Goal: Obtain resource: Download file/media

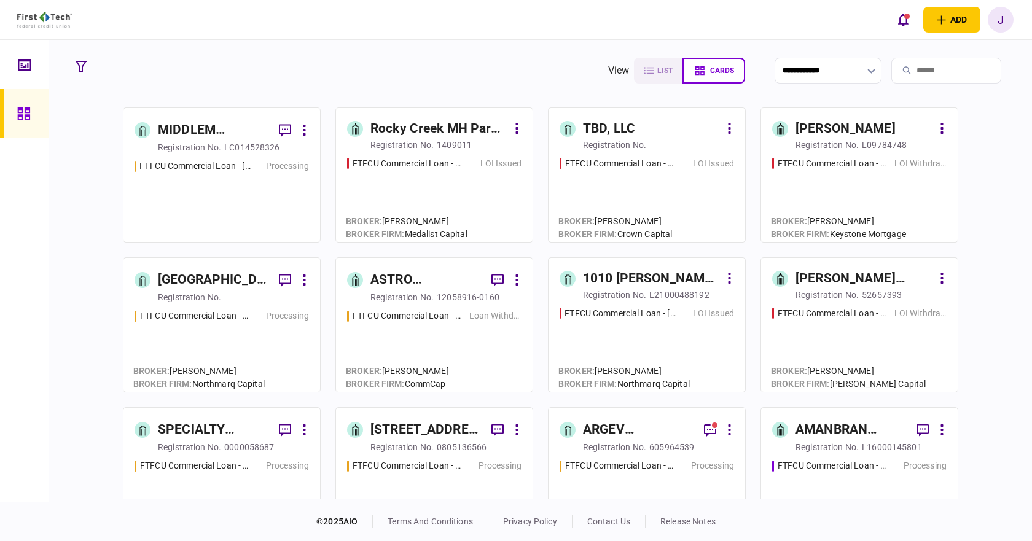
click at [916, 81] on input "search" at bounding box center [946, 71] width 110 height 26
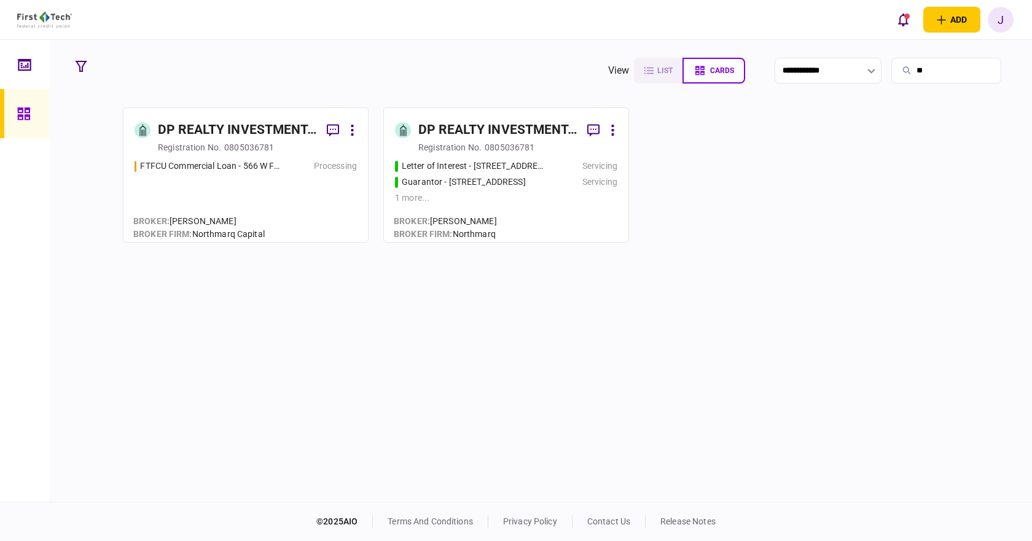
type input "**"
click at [215, 122] on div "DP REALTY INVESTMENT, LLC" at bounding box center [237, 130] width 159 height 20
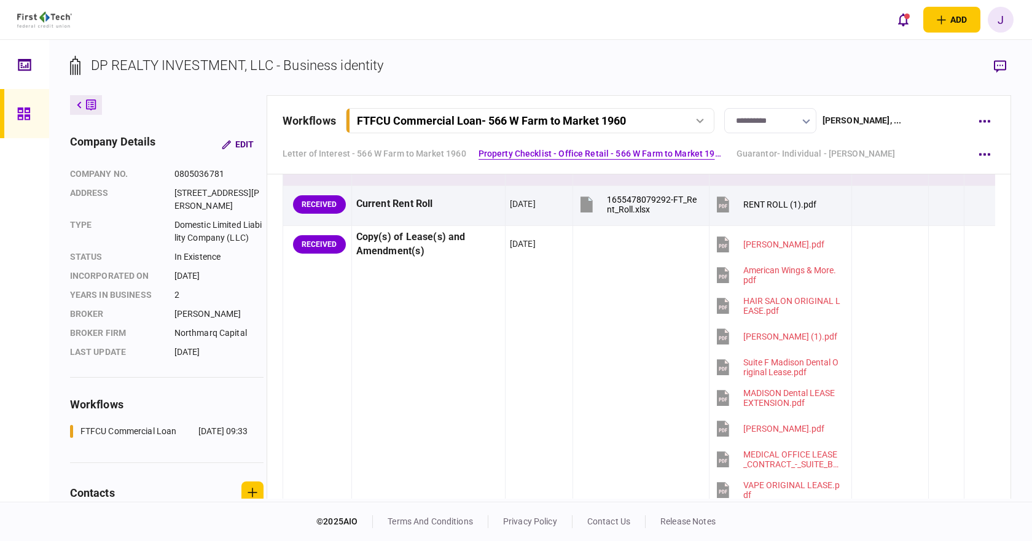
scroll to position [921, 0]
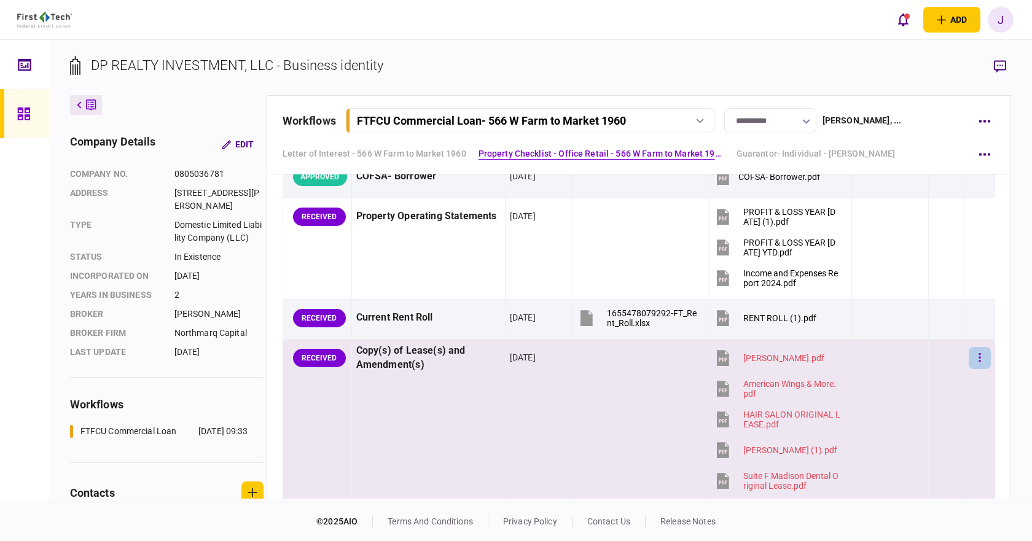
click at [973, 357] on button "button" at bounding box center [980, 358] width 22 height 22
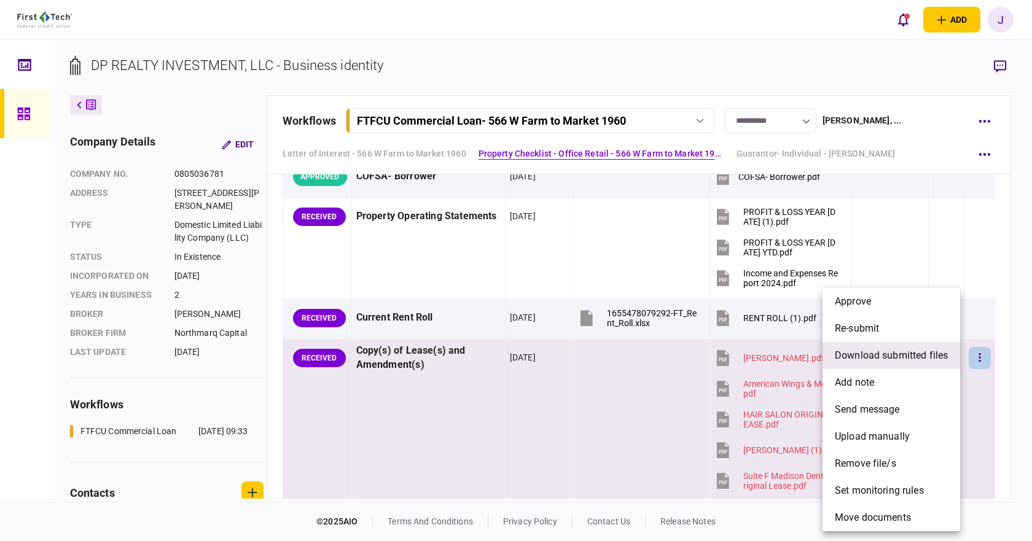
click at [917, 351] on span "download submitted files" at bounding box center [891, 355] width 113 height 15
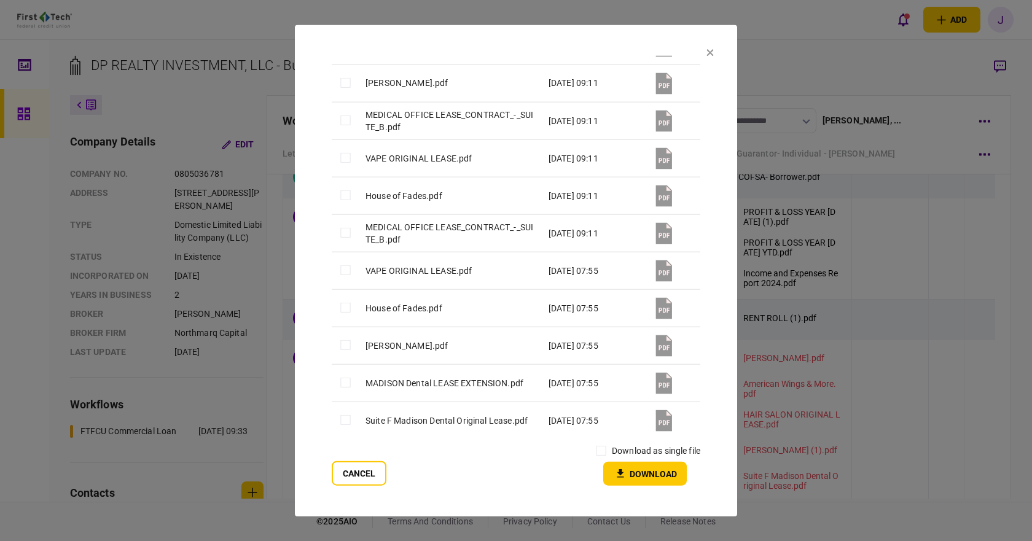
scroll to position [369, 0]
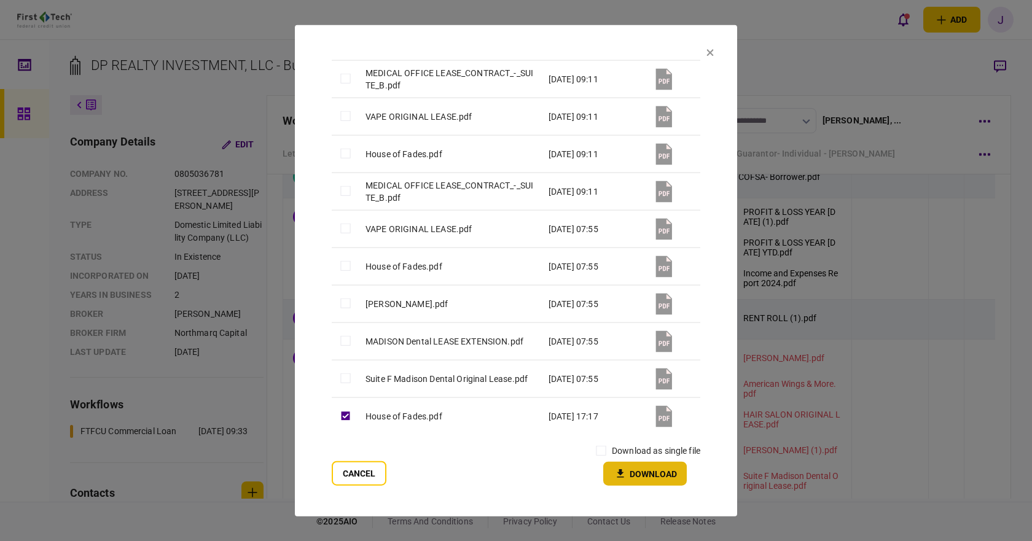
click at [651, 475] on button "Download" at bounding box center [645, 474] width 84 height 24
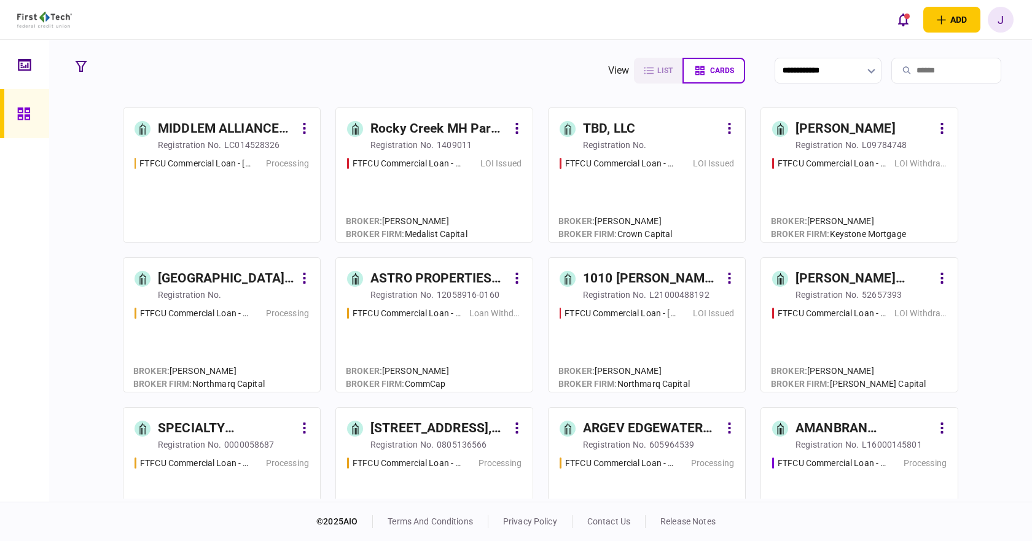
click at [898, 76] on input "search" at bounding box center [946, 71] width 110 height 26
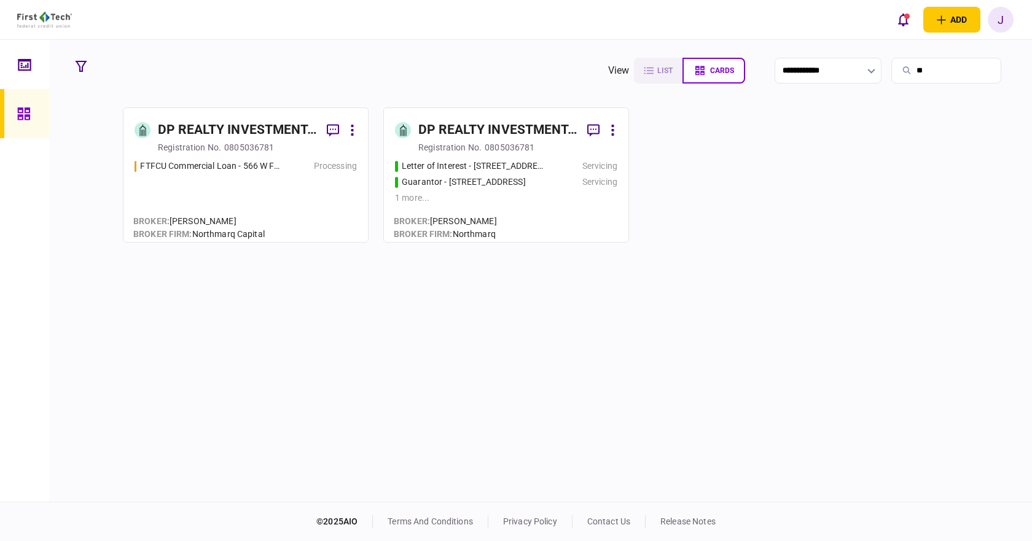
type input "**"
click at [310, 141] on div "registration no. 0805036781" at bounding box center [257, 147] width 199 height 12
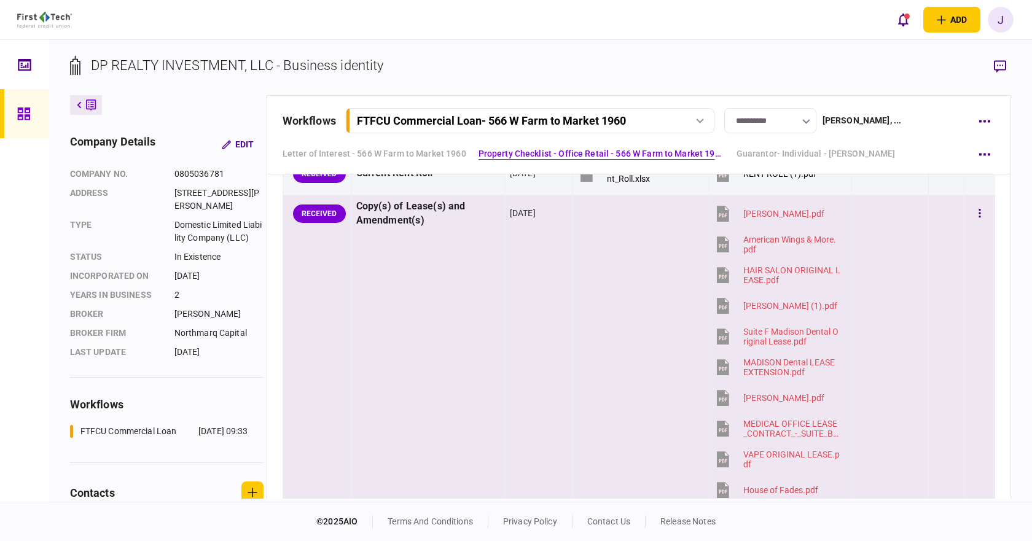
scroll to position [1044, 0]
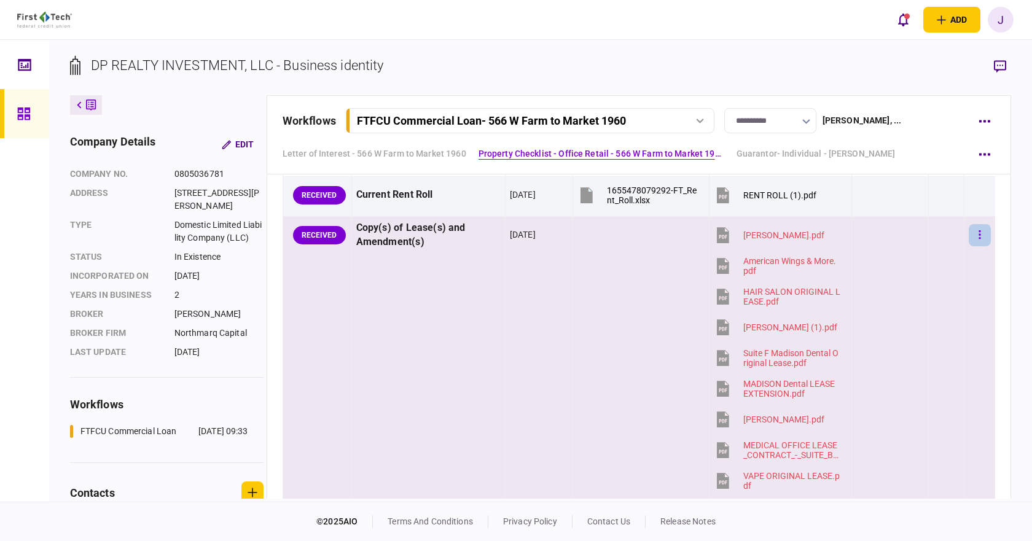
click at [969, 238] on button "button" at bounding box center [980, 235] width 22 height 22
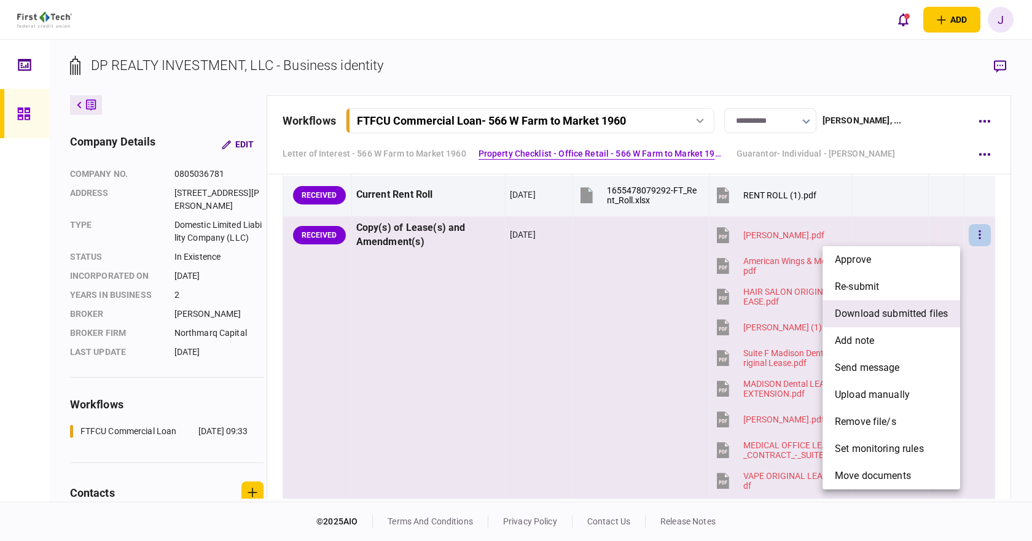
click at [889, 305] on li "download submitted files" at bounding box center [891, 313] width 138 height 27
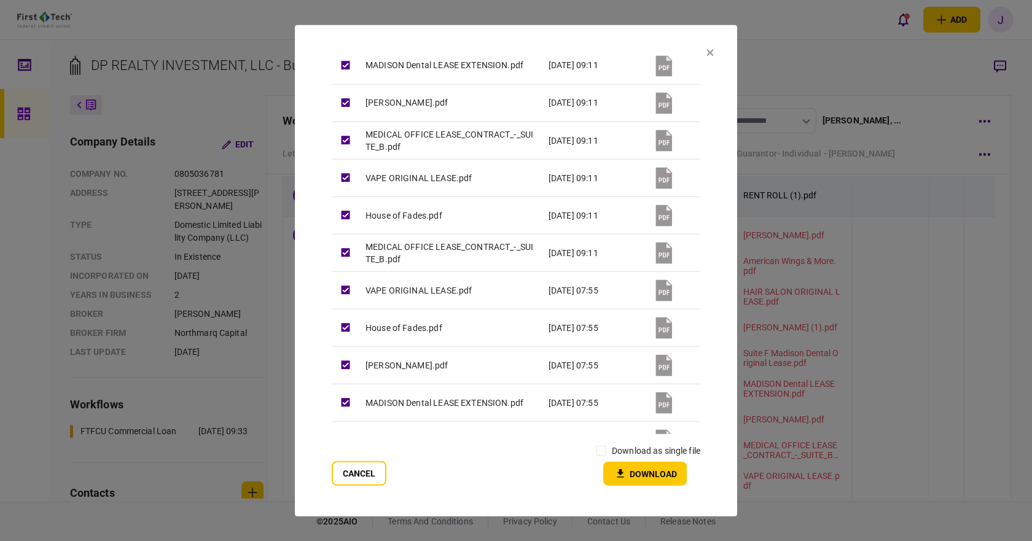
scroll to position [369, 0]
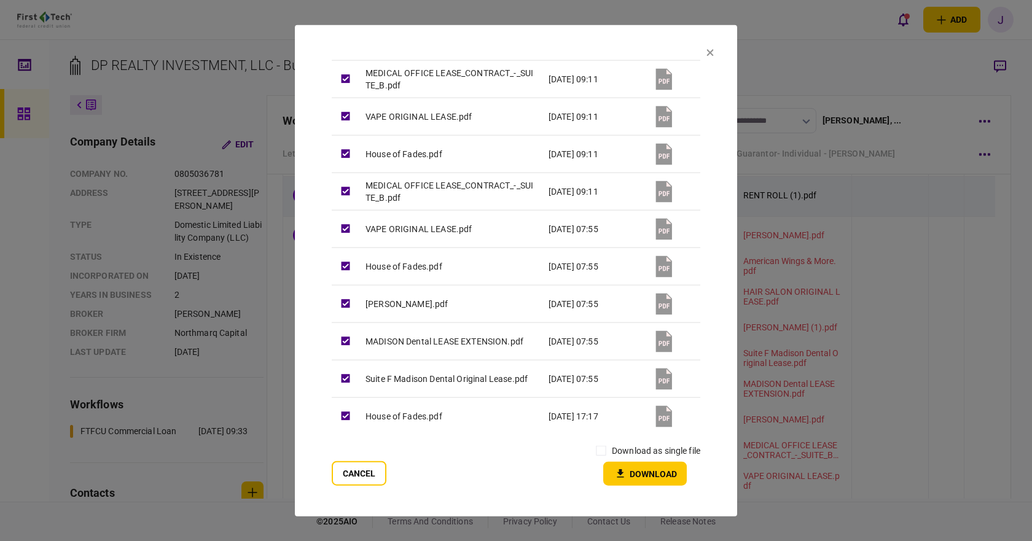
click at [620, 485] on button "Download" at bounding box center [645, 474] width 84 height 24
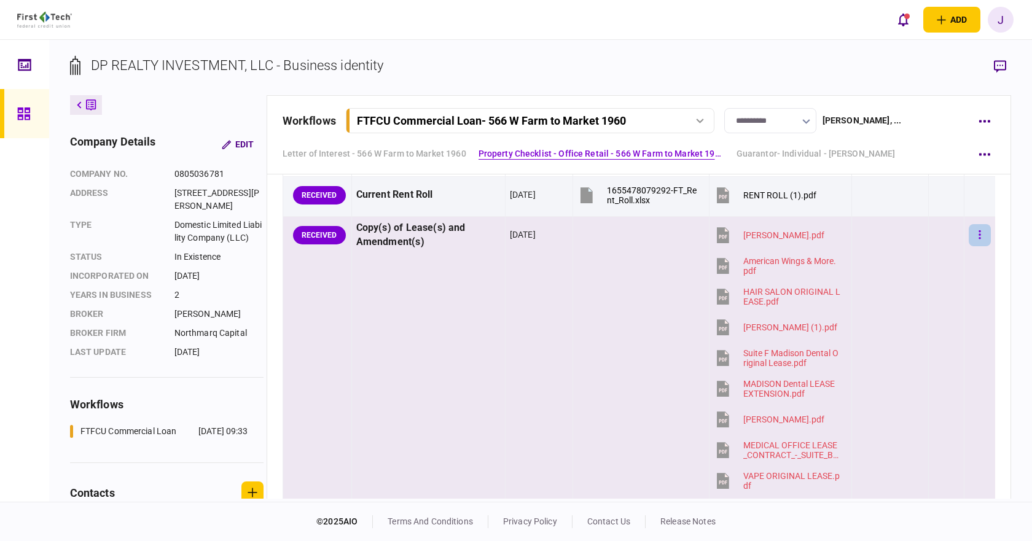
click at [978, 231] on icon "button" at bounding box center [979, 235] width 2 height 12
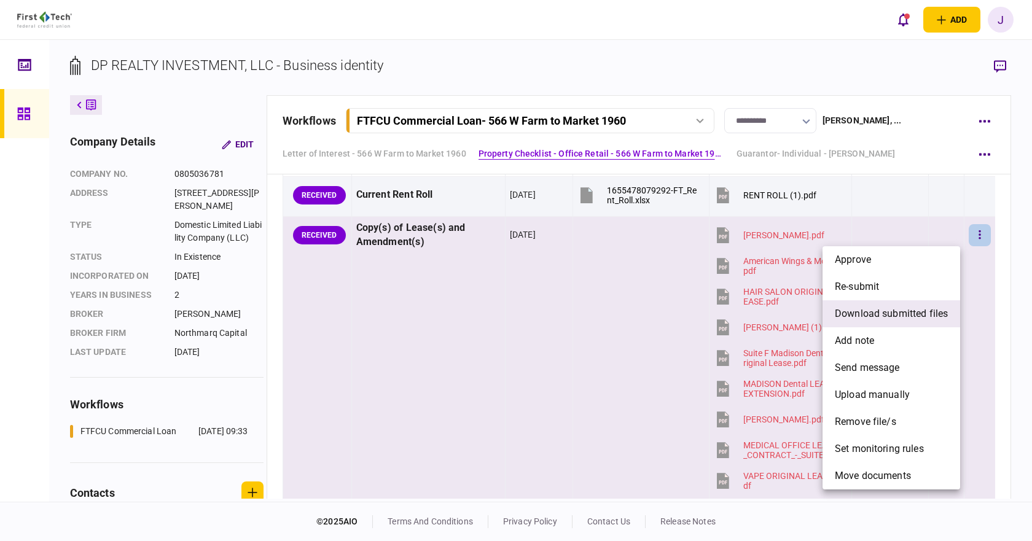
click at [903, 314] on span "download submitted files" at bounding box center [891, 313] width 113 height 15
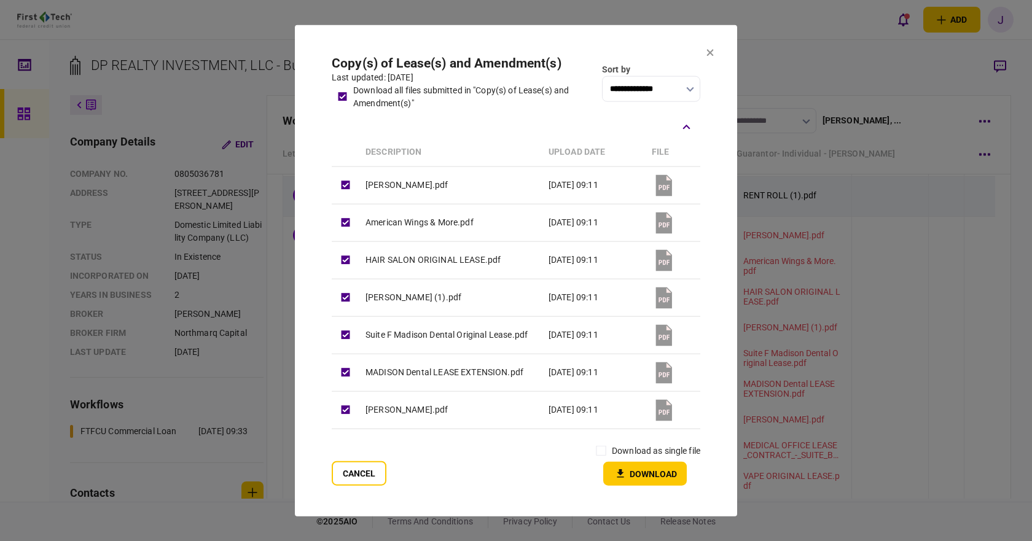
click at [643, 477] on button "Download" at bounding box center [645, 474] width 84 height 24
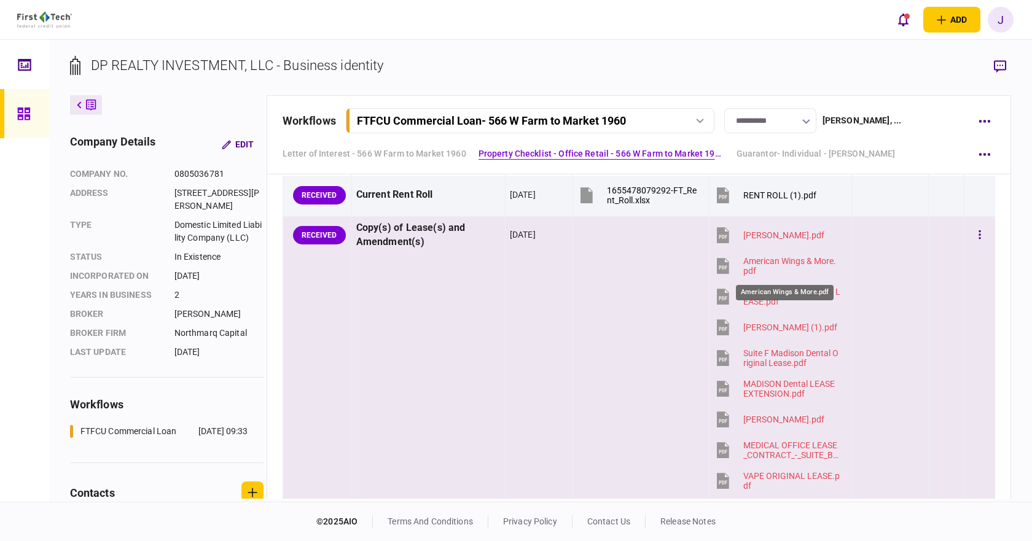
click at [792, 258] on div "American Wings & More.pdf" at bounding box center [792, 266] width 98 height 20
click at [784, 382] on div "MADISON Dental LEASE EXTENSION.pdf" at bounding box center [792, 389] width 98 height 20
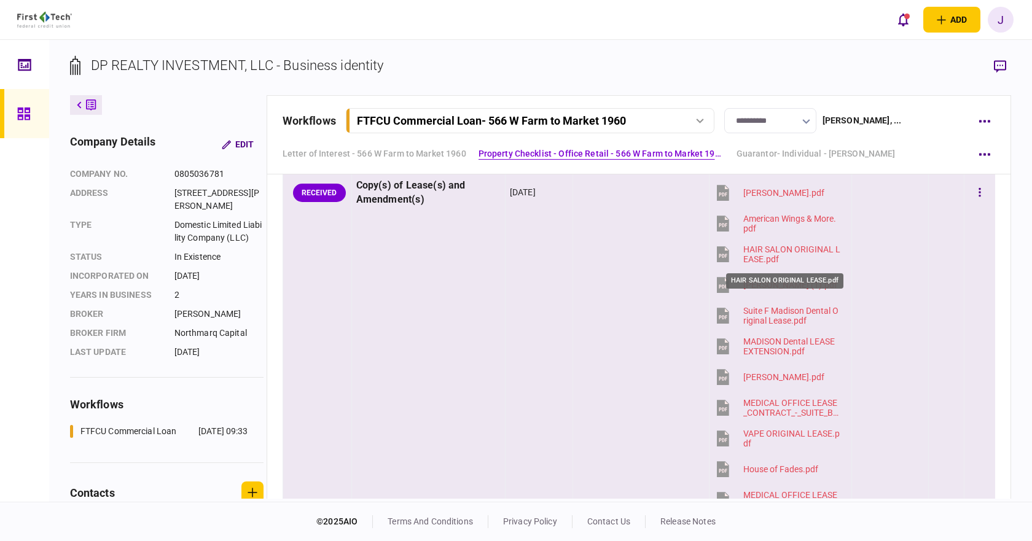
scroll to position [1106, 0]
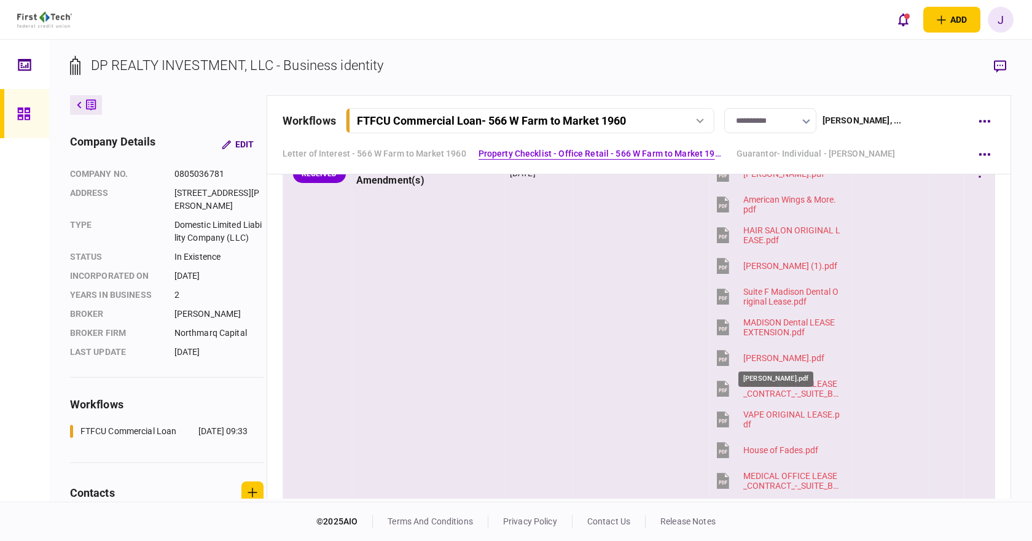
click at [777, 358] on div "[PERSON_NAME].pdf" at bounding box center [783, 358] width 81 height 10
click at [787, 356] on div "[PERSON_NAME].pdf" at bounding box center [783, 358] width 81 height 10
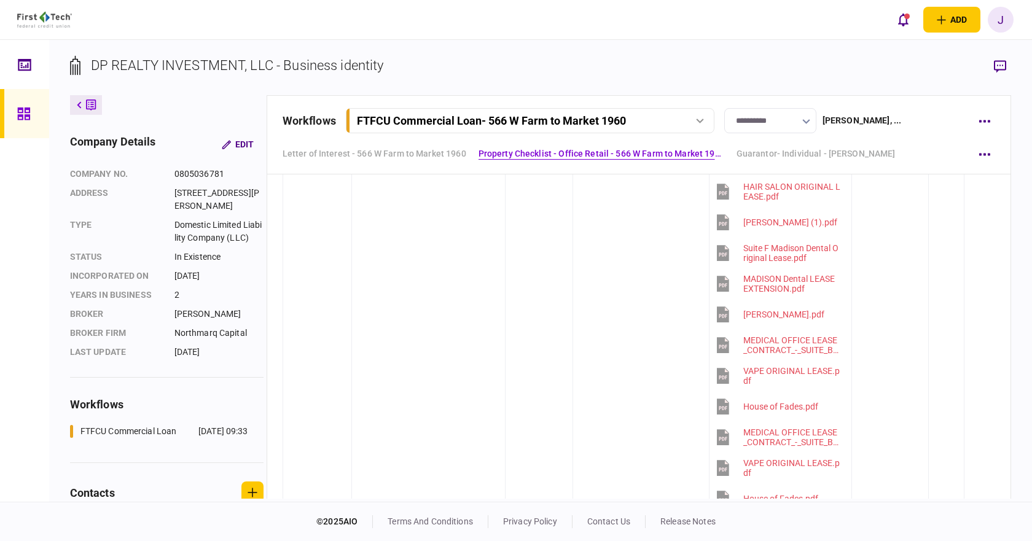
scroll to position [1182, 0]
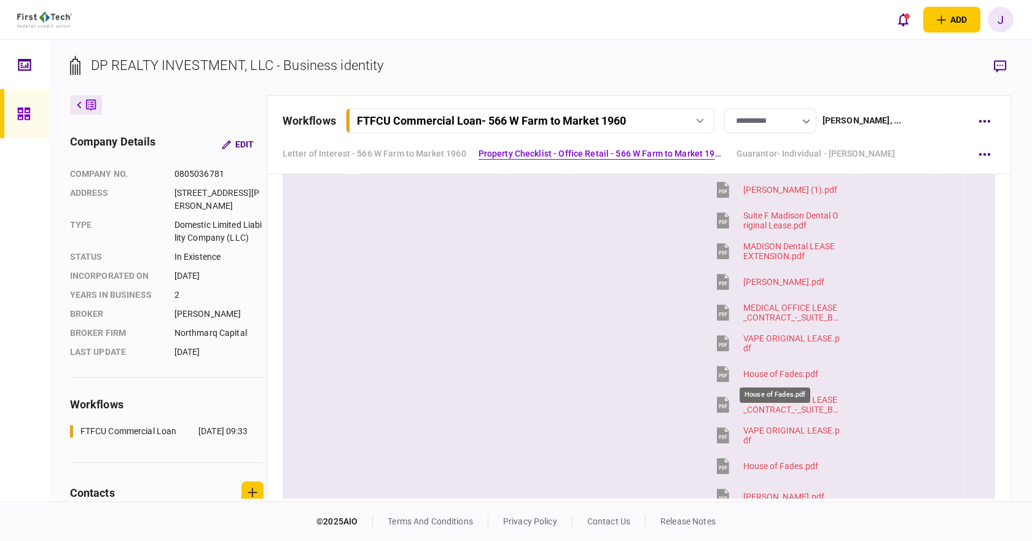
click at [785, 376] on div "House of Fades.pdf" at bounding box center [780, 374] width 75 height 10
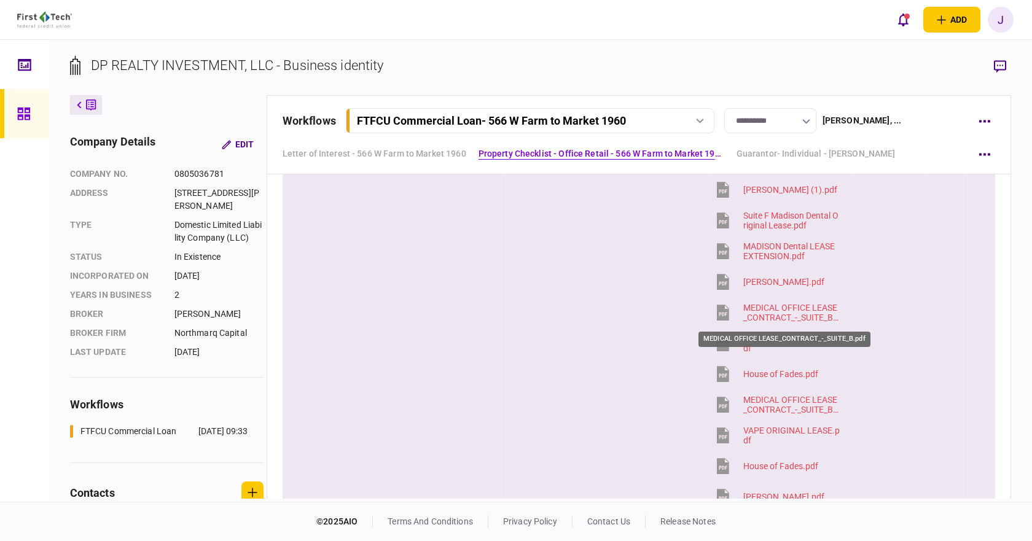
click at [794, 315] on div "MEDICAL OFFICE LEASE_CONTRACT_-_SUITE_B.pdf" at bounding box center [792, 313] width 98 height 20
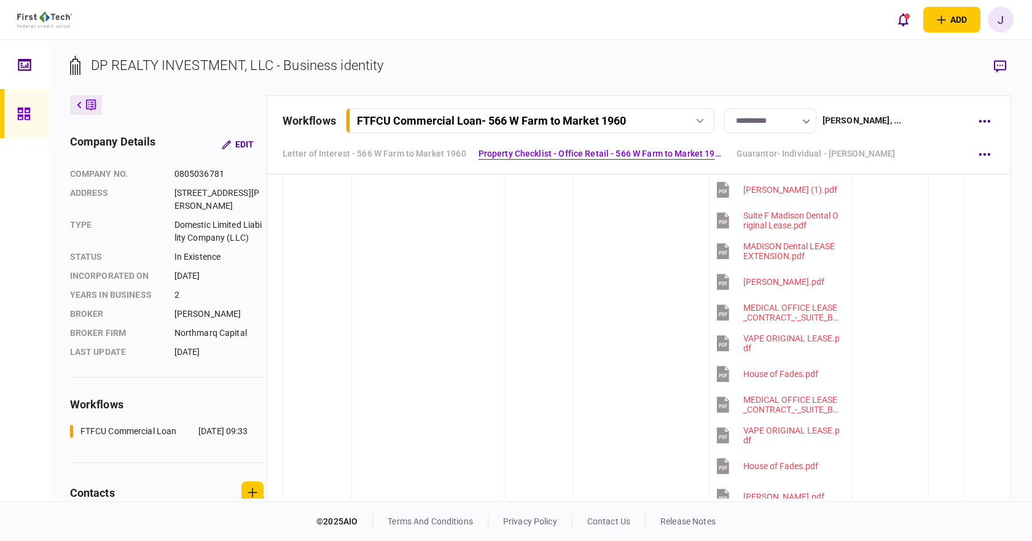
click at [746, 29] on div "add business identity individual identity J J [PERSON_NAME] [PERSON_NAME][EMAIL…" at bounding box center [516, 19] width 1032 height 39
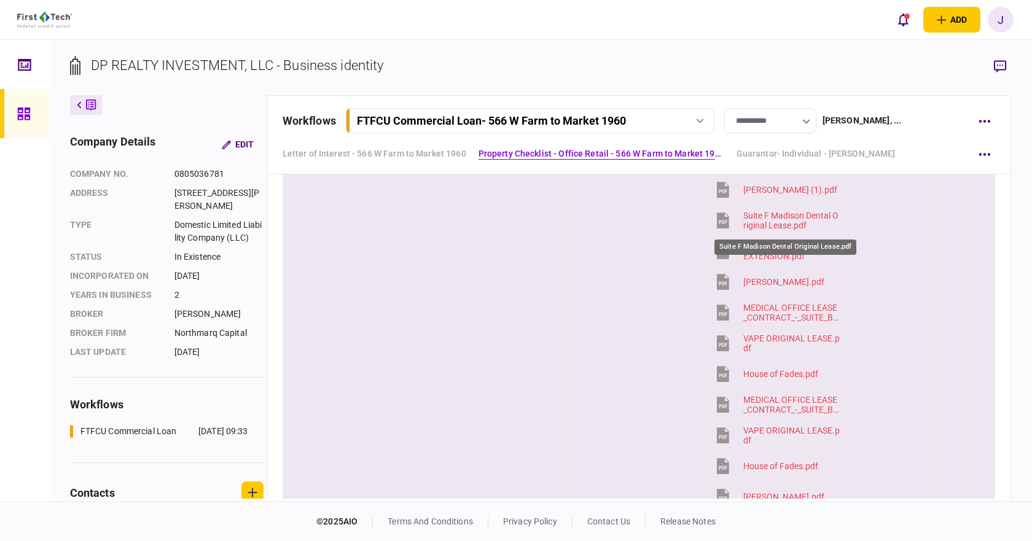
click at [791, 217] on div "Suite F Madison Dental Original Lease.pdf" at bounding box center [792, 221] width 98 height 20
click at [773, 185] on div "[PERSON_NAME] (1).pdf" at bounding box center [790, 190] width 94 height 10
click at [766, 245] on div "MADISON Dental LEASE EXTENSION.pdf" at bounding box center [792, 251] width 98 height 20
